Goal: Task Accomplishment & Management: Manage account settings

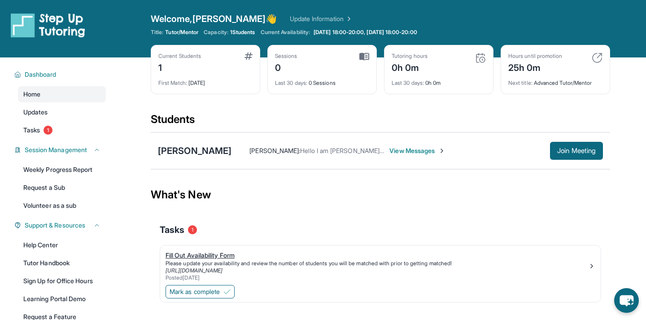
scroll to position [0, 0]
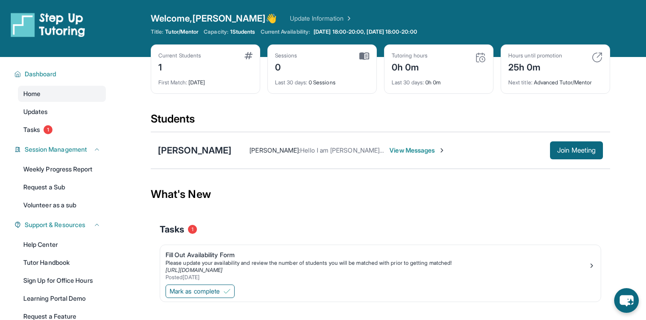
click at [160, 66] on div "1" at bounding box center [179, 66] width 43 height 14
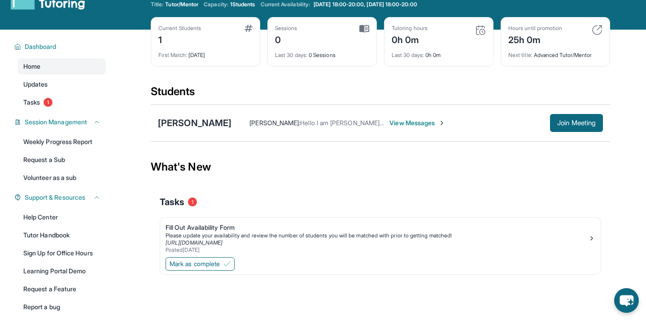
scroll to position [28, 0]
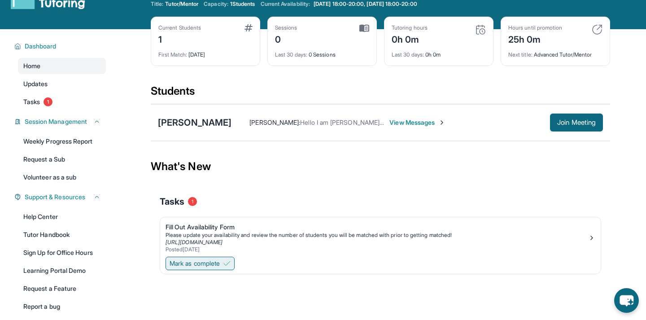
click at [229, 265] on img at bounding box center [226, 263] width 7 height 7
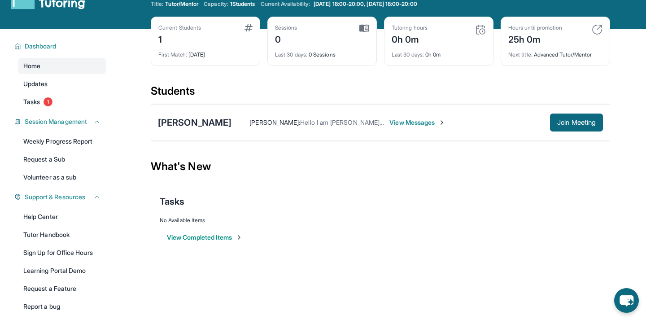
click at [221, 239] on button "View Completed Items" at bounding box center [205, 237] width 76 height 9
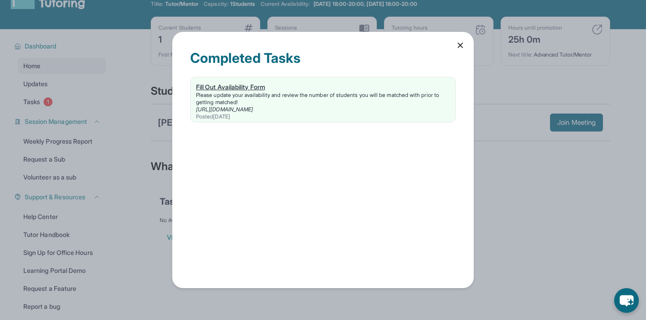
click at [210, 110] on link "https://form.stepuptutoring.org/N6PQj6" at bounding box center [224, 109] width 57 height 7
click at [460, 47] on icon at bounding box center [460, 45] width 9 height 9
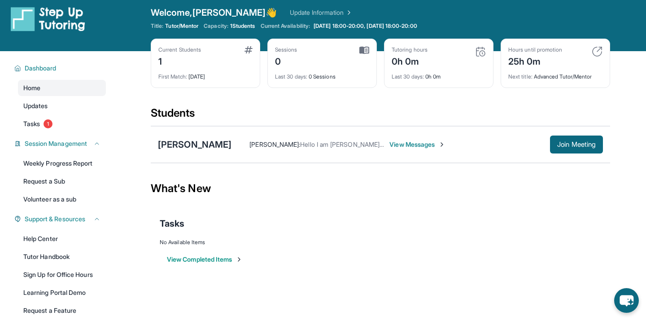
scroll to position [5, 0]
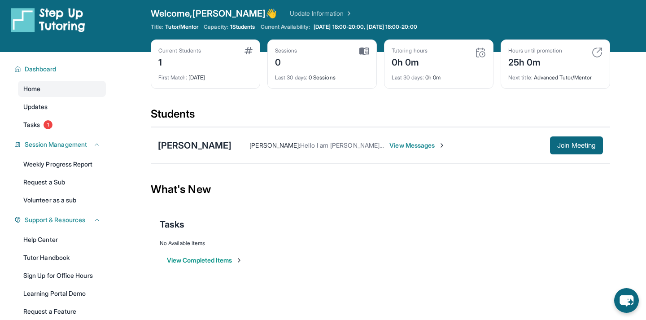
click at [400, 144] on span "View Messages" at bounding box center [418, 145] width 56 height 9
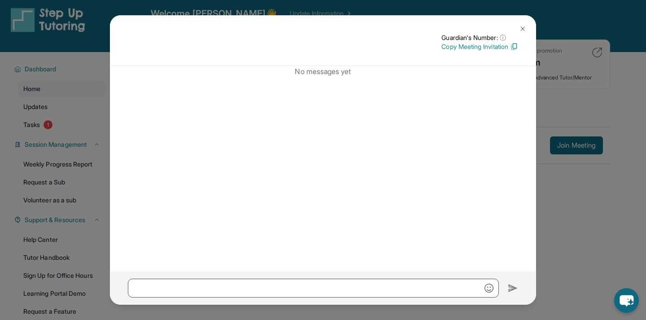
click at [520, 26] on img at bounding box center [522, 28] width 7 height 7
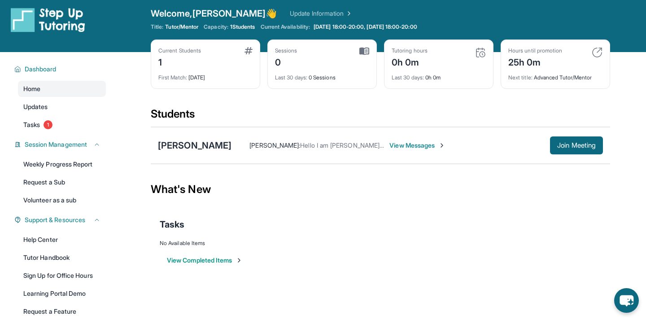
click at [344, 148] on span "Hello I am [PERSON_NAME]. [PERSON_NAME]'s mom" at bounding box center [376, 145] width 153 height 8
click at [411, 146] on span "View Messages" at bounding box center [418, 145] width 56 height 9
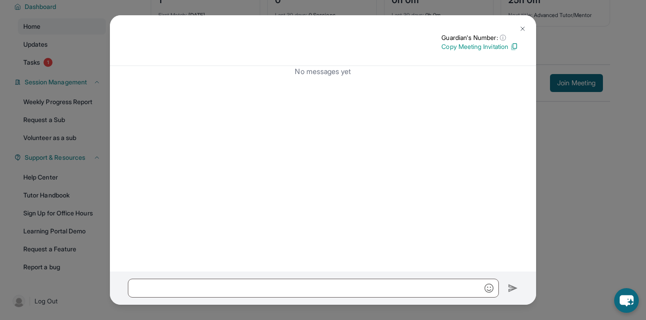
scroll to position [0, 0]
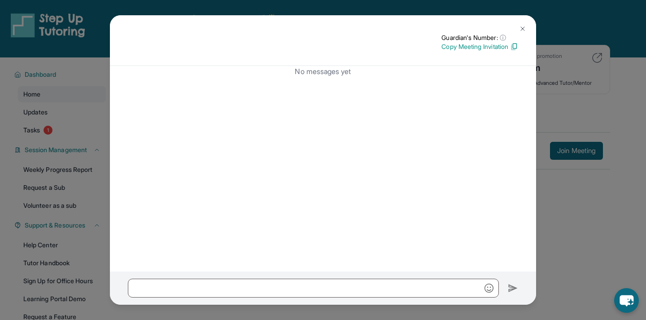
click at [525, 31] on img at bounding box center [522, 28] width 7 height 7
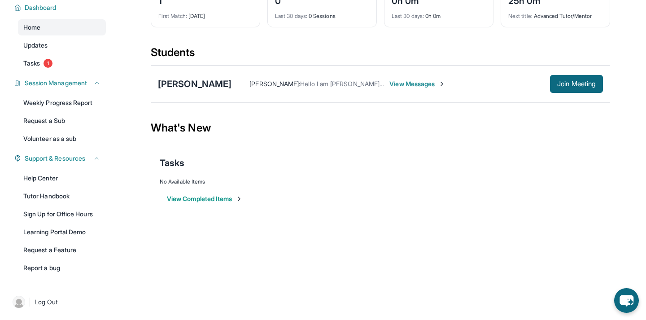
scroll to position [68, 0]
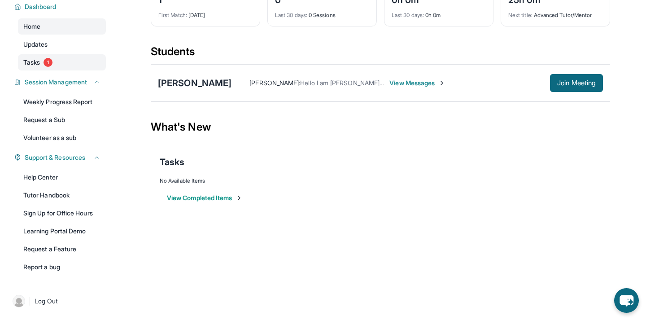
click at [57, 56] on link "Tasks 1" at bounding box center [62, 62] width 88 height 16
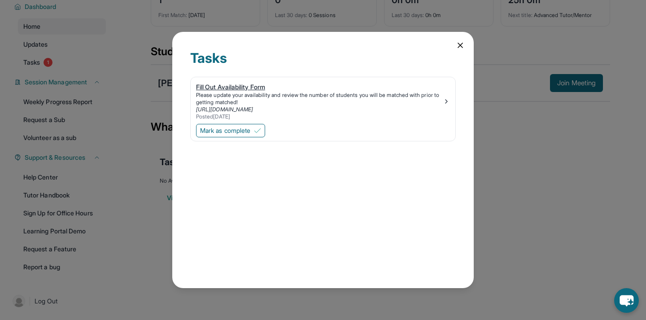
click at [248, 103] on div "Please update your availability and review the number of students you will be m…" at bounding box center [319, 99] width 247 height 14
click at [260, 127] on button "Mark as complete" at bounding box center [230, 130] width 69 height 13
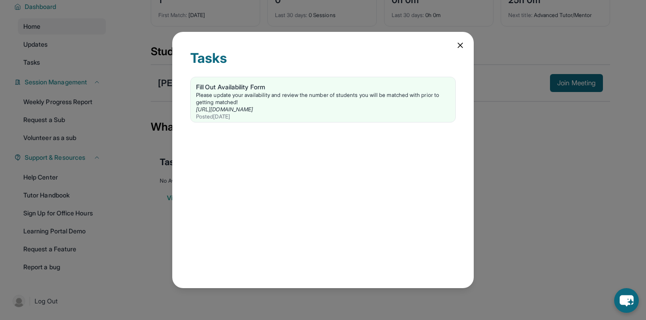
click at [458, 44] on icon at bounding box center [460, 45] width 4 height 4
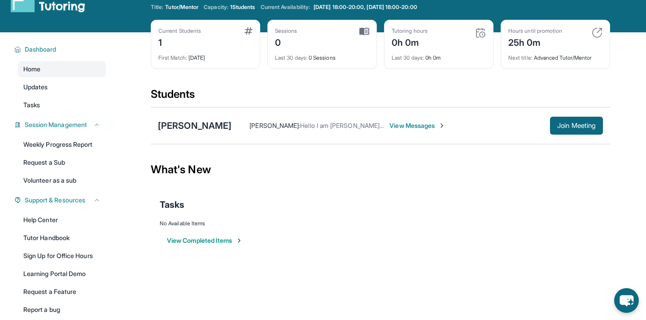
scroll to position [0, 0]
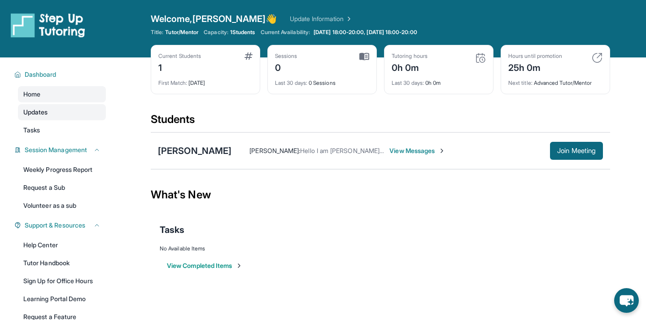
click at [75, 118] on link "Updates" at bounding box center [62, 112] width 88 height 16
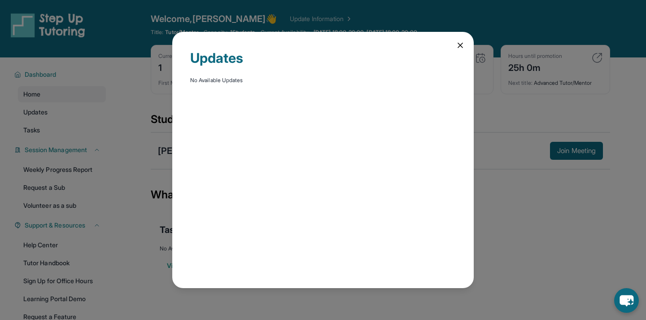
click at [84, 113] on div "Updates No Available Updates" at bounding box center [323, 160] width 646 height 320
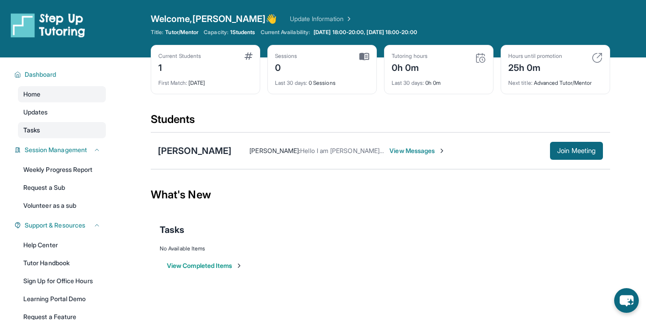
click at [96, 127] on link "Tasks" at bounding box center [62, 130] width 88 height 16
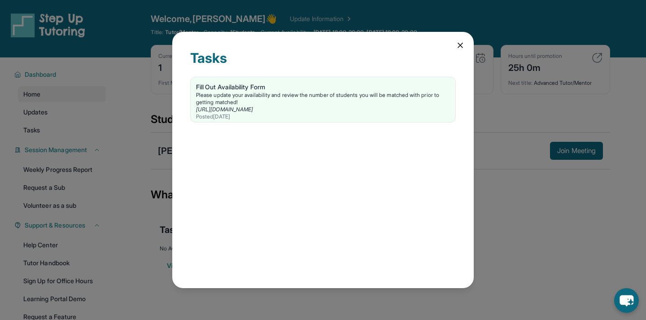
click at [150, 106] on div "Tasks Fill Out Availability Form Please update your availability and review the…" at bounding box center [323, 160] width 646 height 320
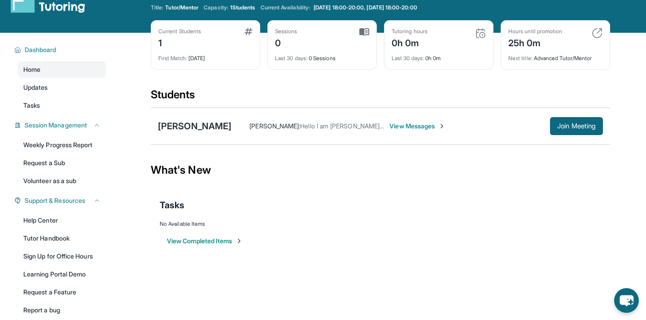
scroll to position [24, 0]
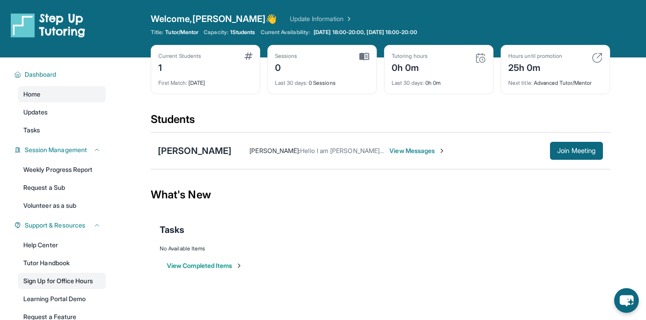
scroll to position [68, 0]
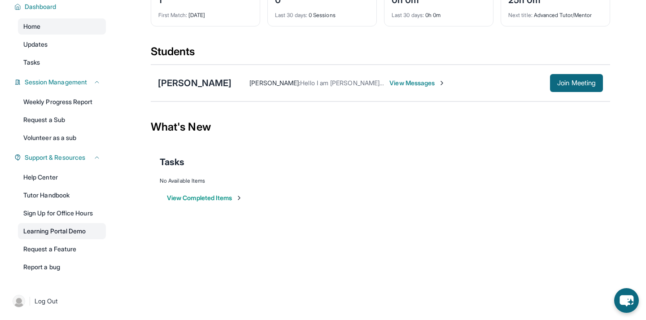
click at [94, 227] on link "Learning Portal Demo" at bounding box center [62, 231] width 88 height 16
click at [99, 232] on link "Learning Portal Demo" at bounding box center [62, 231] width 88 height 16
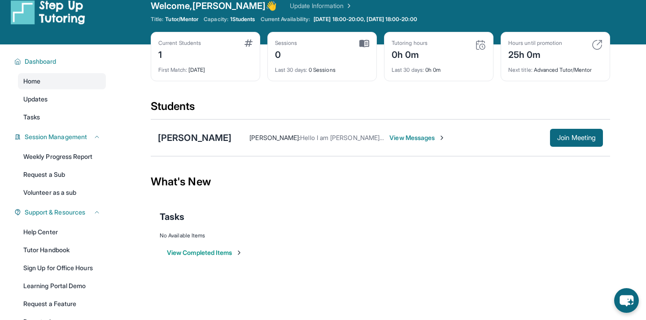
scroll to position [0, 0]
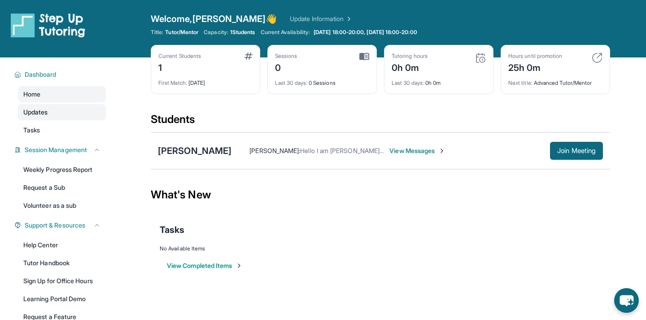
click at [103, 118] on link "Updates" at bounding box center [62, 112] width 88 height 16
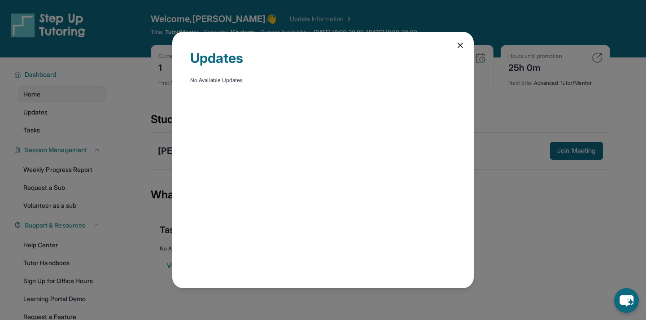
click at [463, 44] on icon at bounding box center [460, 45] width 9 height 9
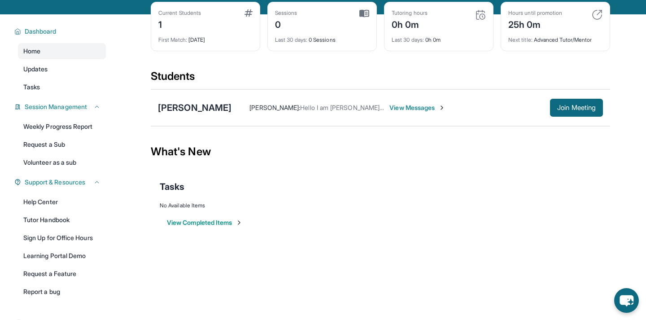
scroll to position [68, 0]
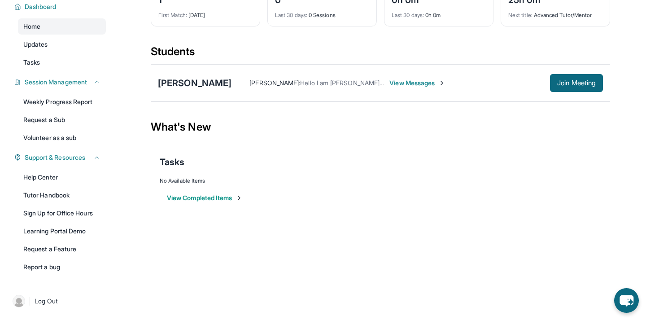
click at [390, 85] on span "View Messages" at bounding box center [418, 83] width 56 height 9
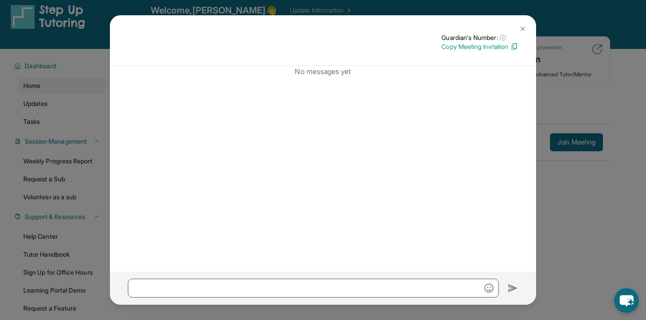
scroll to position [9, 0]
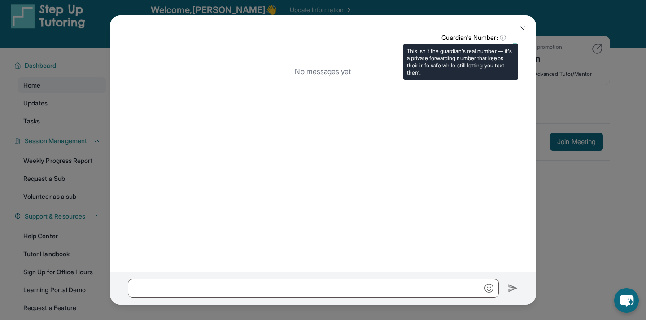
click at [501, 37] on span "ⓘ" at bounding box center [503, 37] width 6 height 9
click at [501, 36] on span "ⓘ" at bounding box center [503, 37] width 6 height 9
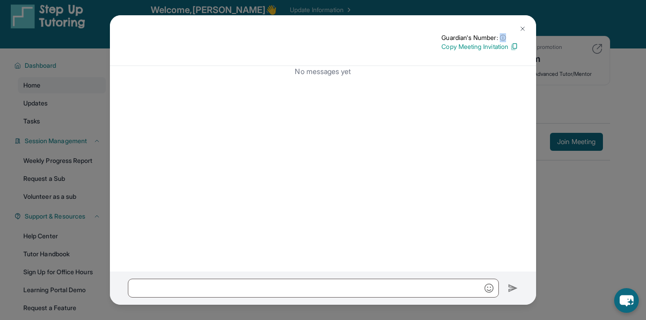
click at [525, 27] on img at bounding box center [522, 28] width 7 height 7
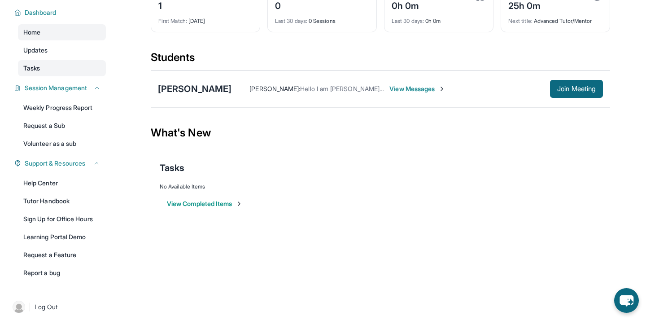
scroll to position [68, 0]
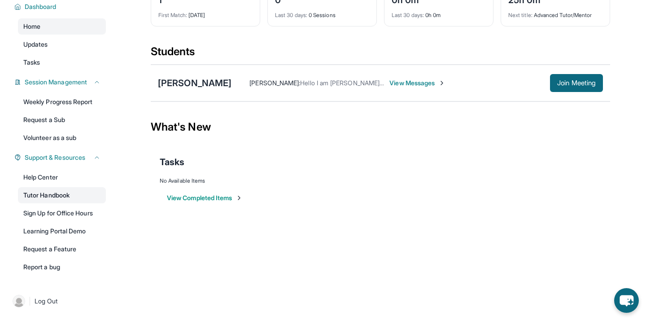
click at [54, 196] on link "Tutor Handbook" at bounding box center [62, 195] width 88 height 16
